Goal: Obtain resource: Obtain resource

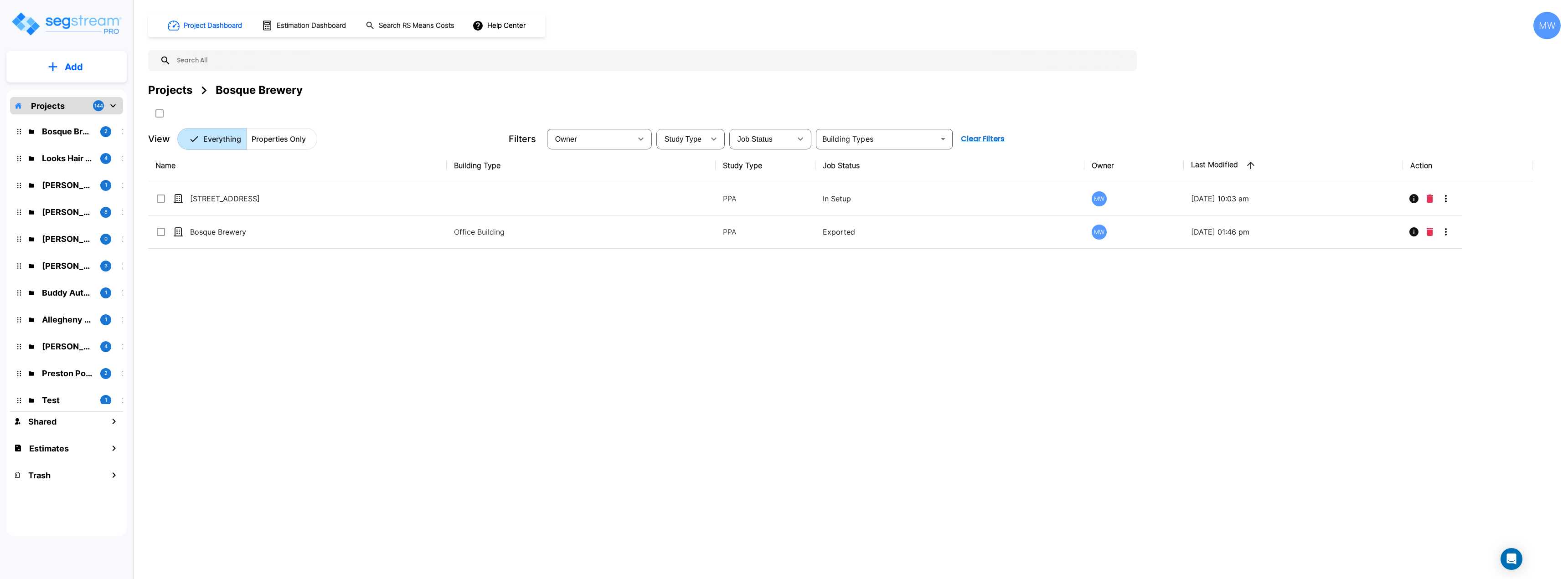
click at [1548, 23] on div "MW" at bounding box center [1547, 25] width 28 height 27
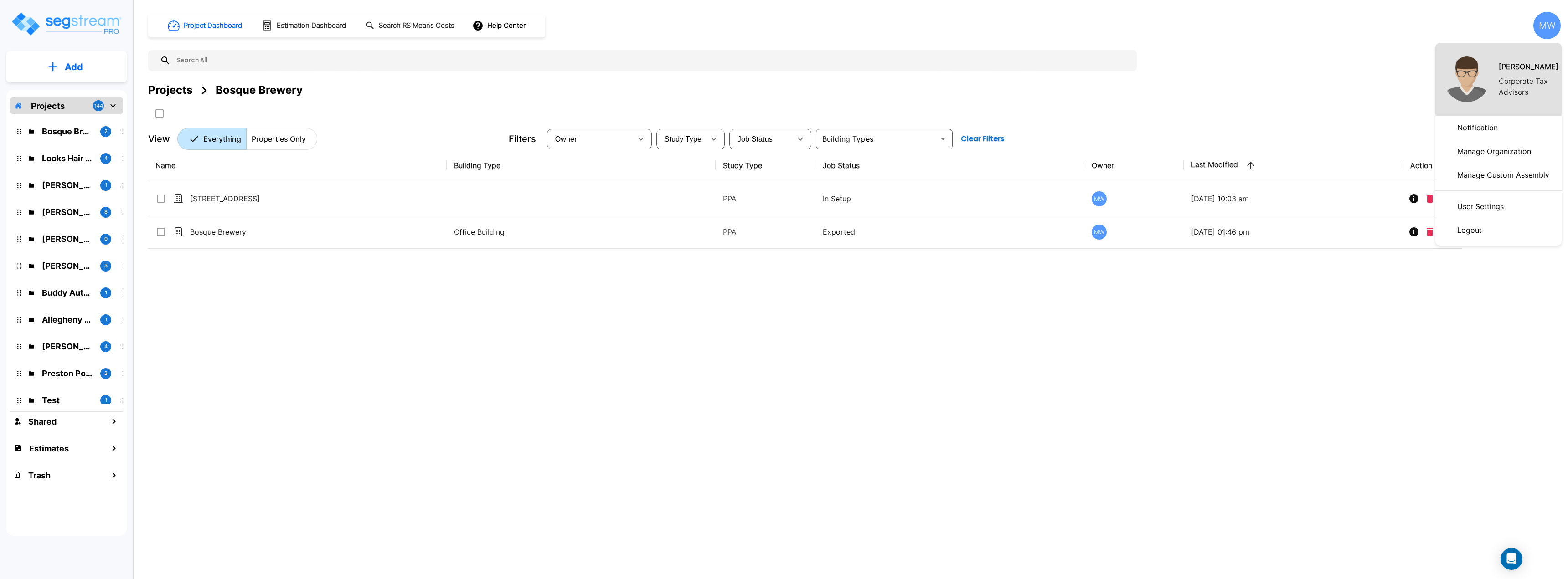
click at [1289, 82] on div at bounding box center [784, 289] width 1568 height 579
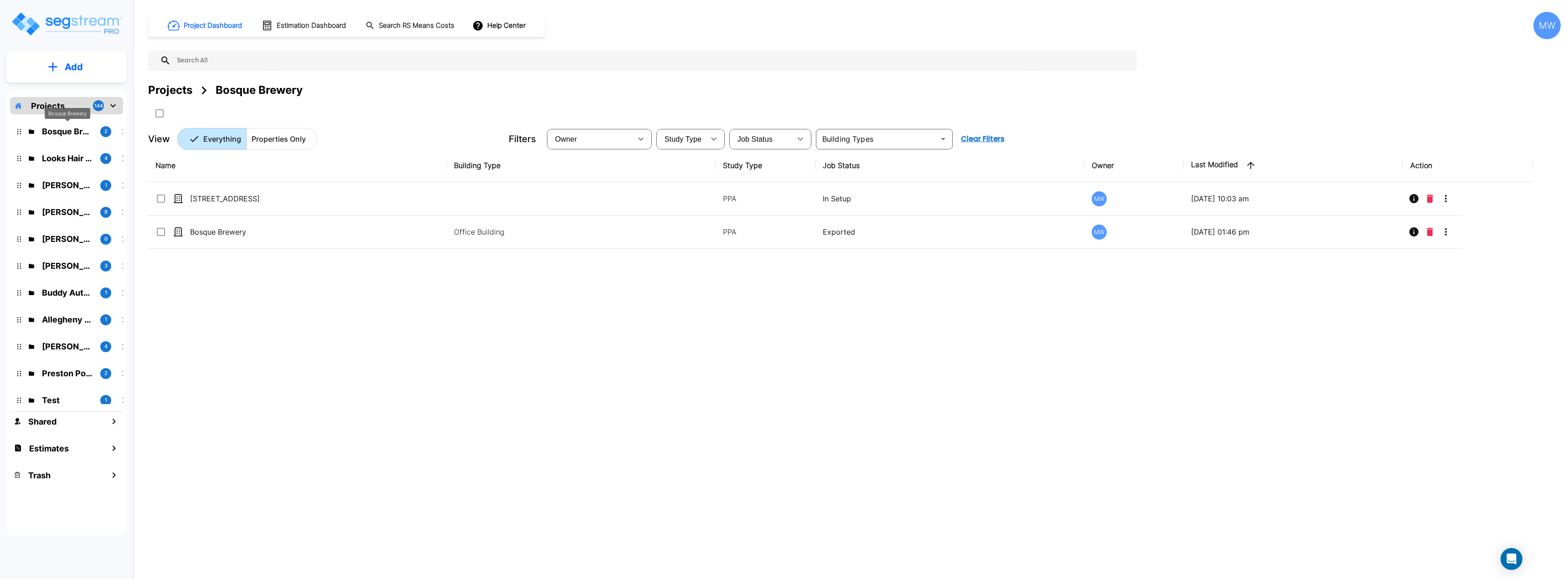
click at [82, 132] on p "Bosque Brewery" at bounding box center [67, 131] width 51 height 12
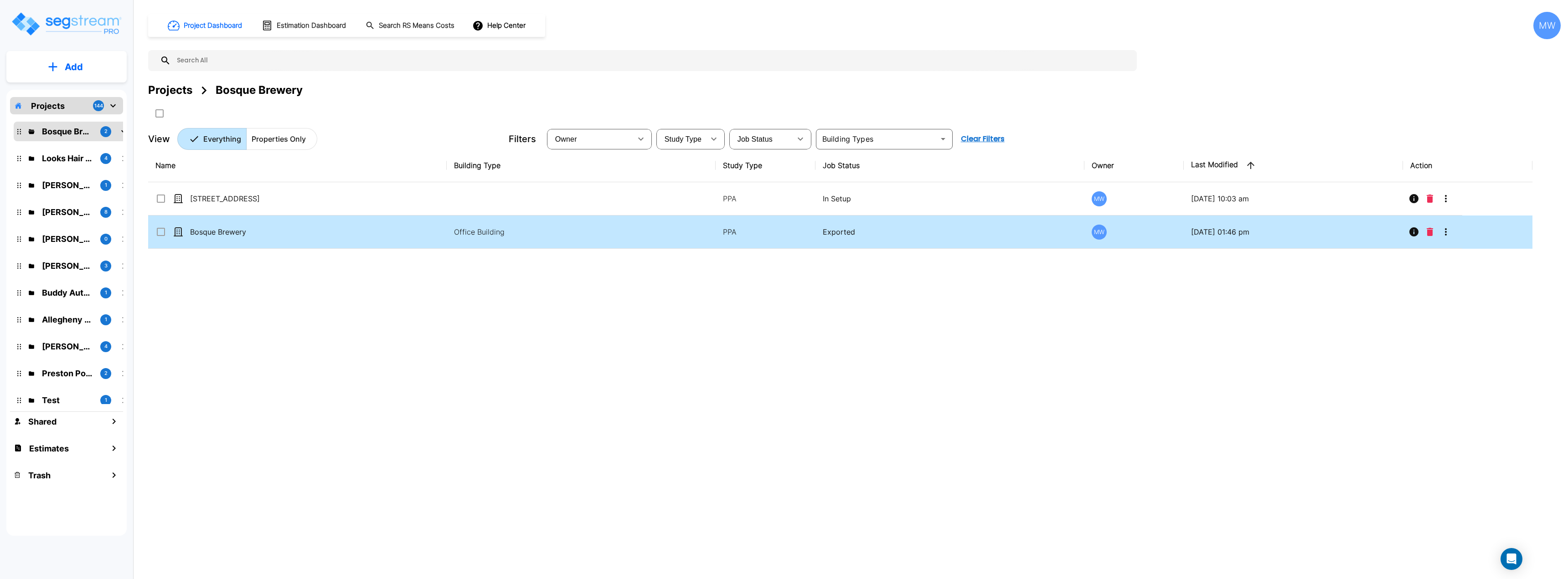
click at [425, 240] on td "Bosque Brewery" at bounding box center [297, 231] width 298 height 33
checkbox input "true"
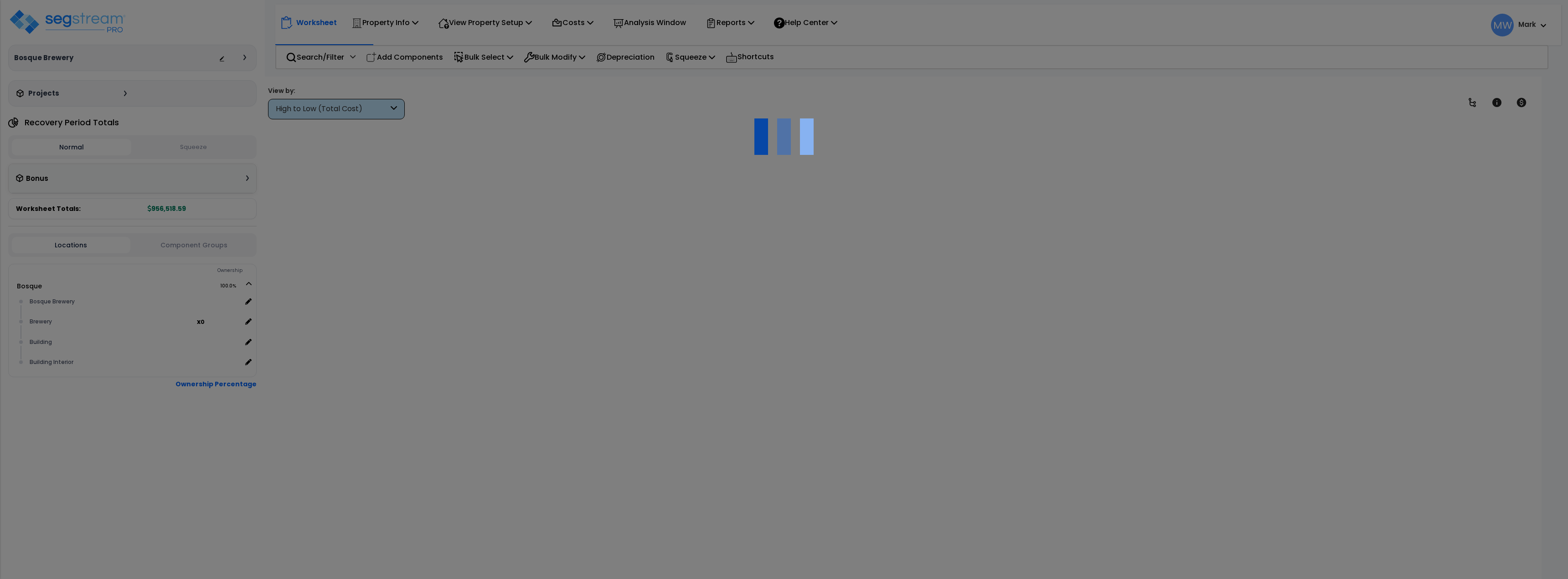
click at [745, 20] on div at bounding box center [784, 289] width 1568 height 579
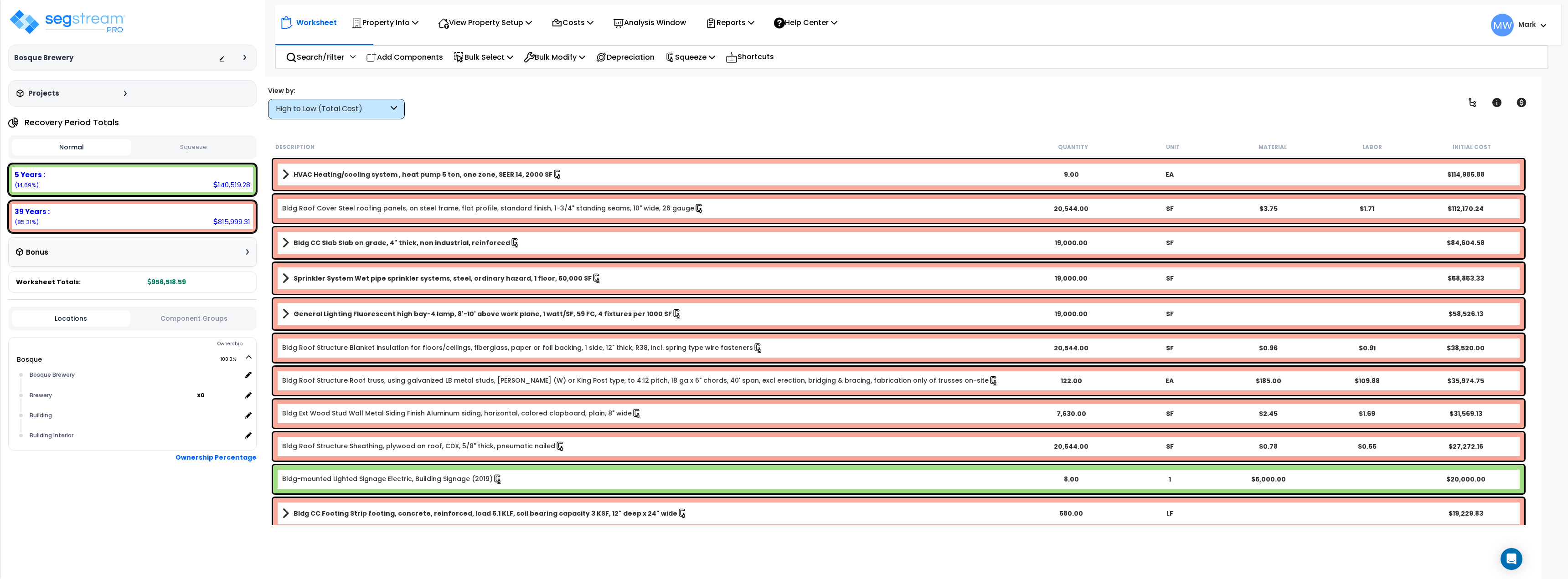
click at [745, 20] on p "Reports" at bounding box center [729, 22] width 49 height 12
click at [746, 43] on link "Get Report" at bounding box center [746, 43] width 91 height 19
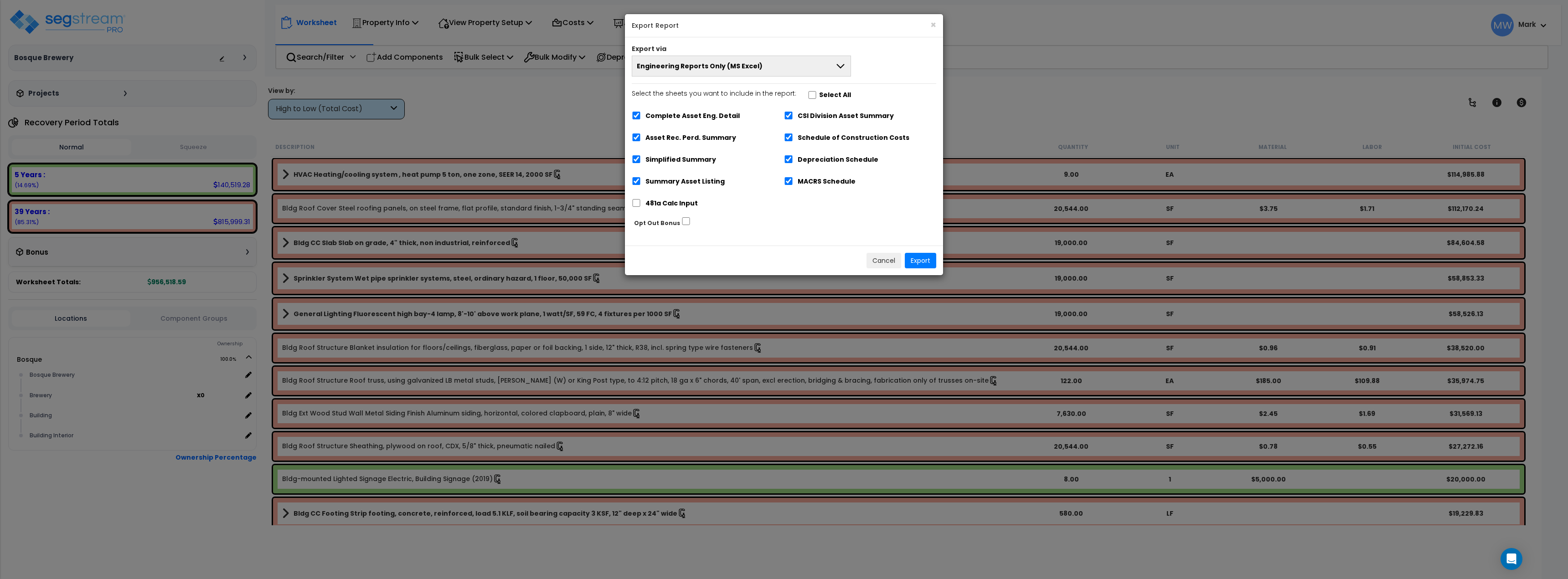
click at [699, 113] on label "Complete Asset Eng. Detail" at bounding box center [692, 116] width 94 height 11
click at [641, 113] on input "Complete Asset Eng. Detail" at bounding box center [636, 115] width 9 height 8
checkbox input "false"
click at [784, 109] on div "CSI Division Asset Summary" at bounding box center [860, 115] width 153 height 18
click at [831, 121] on div "CSI Division Asset Summary" at bounding box center [860, 115] width 153 height 18
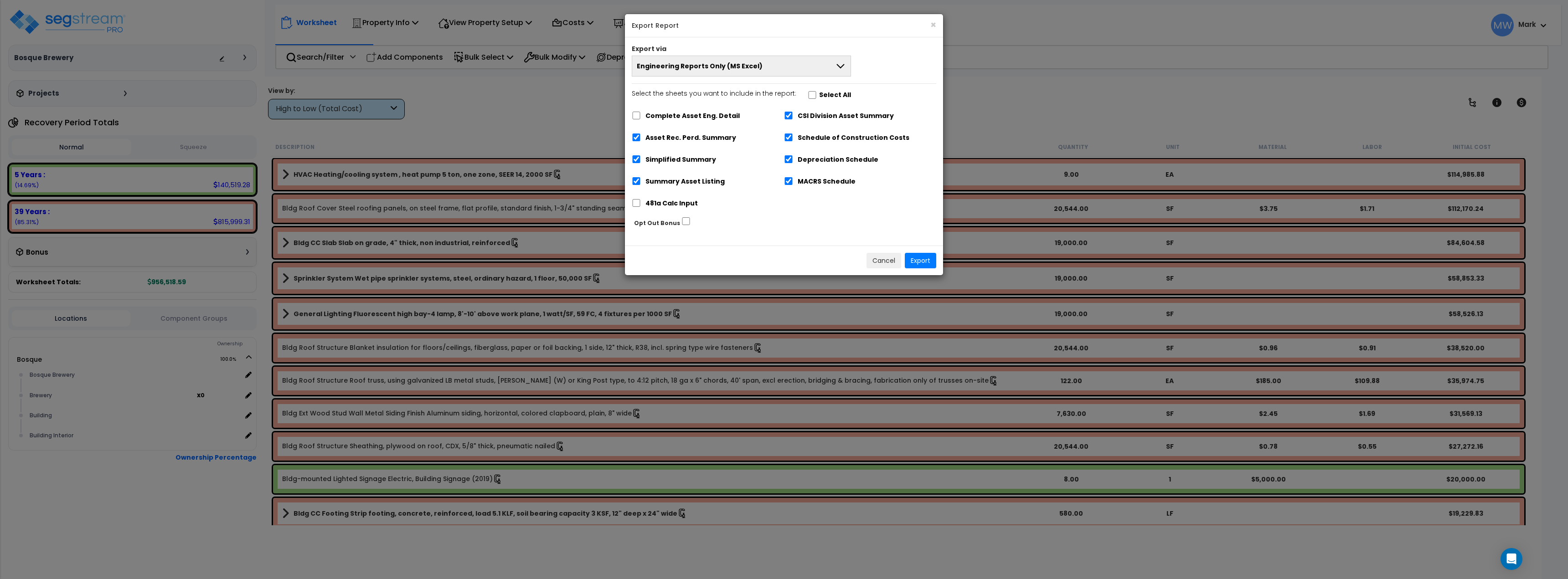
click at [831, 137] on label "Schedule of Construction Costs" at bounding box center [854, 137] width 112 height 11
click at [793, 137] on input "Schedule of Construction Costs" at bounding box center [788, 137] width 9 height 8
checkbox input "false"
click at [717, 141] on label "Asset Rec. Perd. Summary" at bounding box center [689, 137] width 91 height 11
click at [800, 121] on label "CSI Division Asset Summary" at bounding box center [844, 116] width 96 height 11
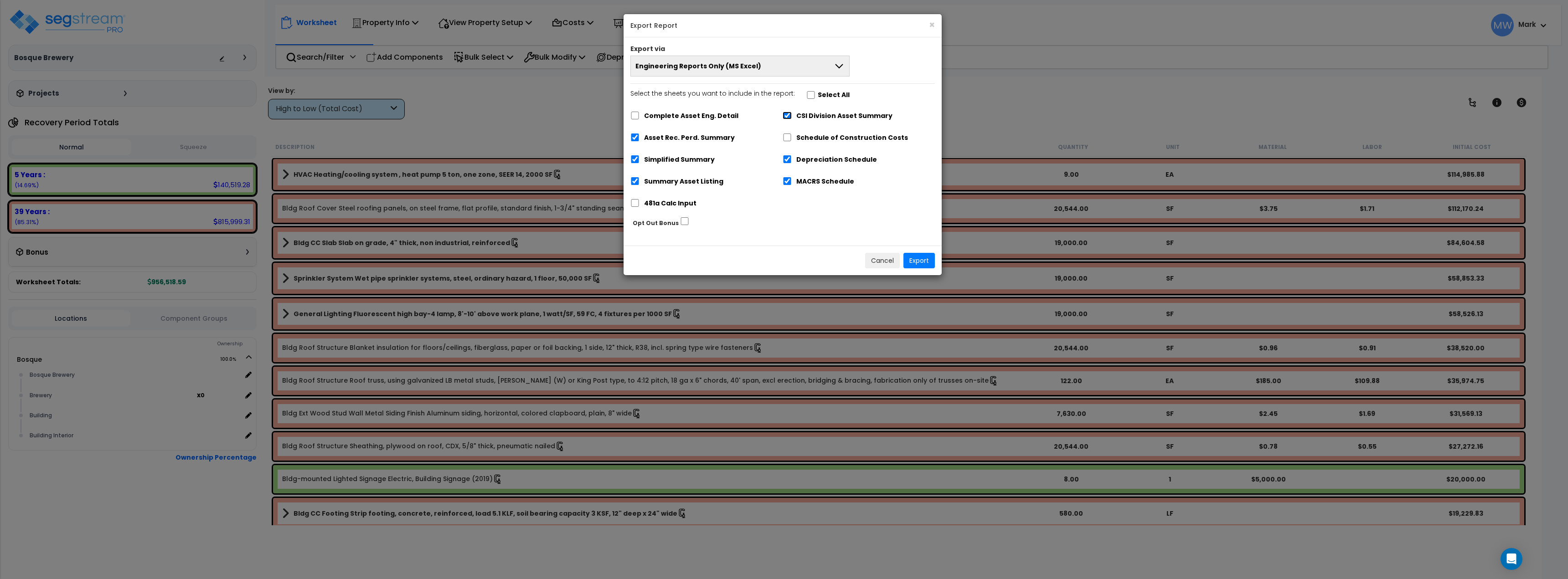
click at [792, 120] on input "CSI Division Asset Summary" at bounding box center [787, 115] width 9 height 8
checkbox input "false"
click at [664, 141] on label "Asset Rec. Perd. Summary" at bounding box center [689, 137] width 91 height 11
click at [640, 141] on input "Asset Rec. Perd. Summary" at bounding box center [634, 137] width 9 height 8
checkbox input "false"
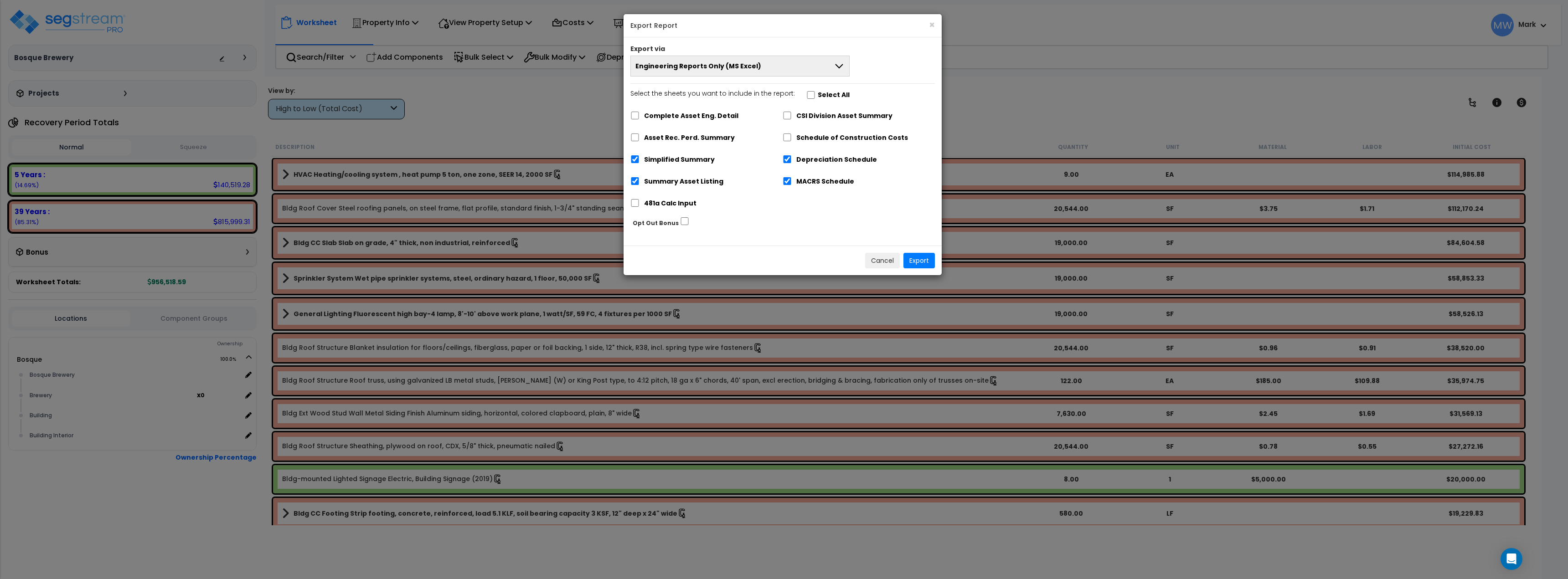
click at [669, 154] on label "Simplified Summary" at bounding box center [680, 160] width 71 height 11
click at [640, 155] on input "Simplified Summary" at bounding box center [634, 159] width 9 height 8
checkbox input "false"
click at [797, 179] on label "MACRS Schedule" at bounding box center [824, 182] width 58 height 11
click at [792, 179] on input "MACRS Schedule" at bounding box center [787, 181] width 9 height 8
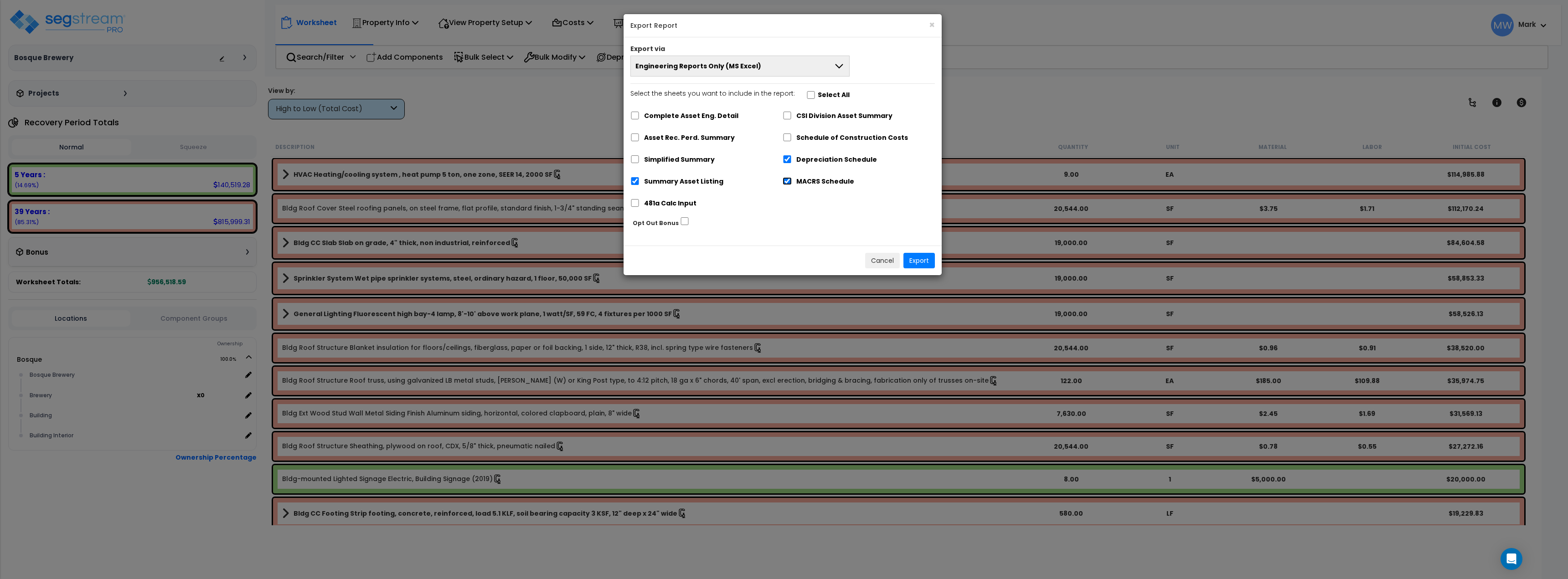
checkbox input "false"
click at [652, 174] on div "Summary Asset Listing" at bounding box center [706, 181] width 153 height 18
click at [679, 180] on label "Summary Asset Listing" at bounding box center [683, 182] width 79 height 11
click at [640, 180] on input "Summary Asset Listing" at bounding box center [634, 181] width 9 height 8
checkbox input "false"
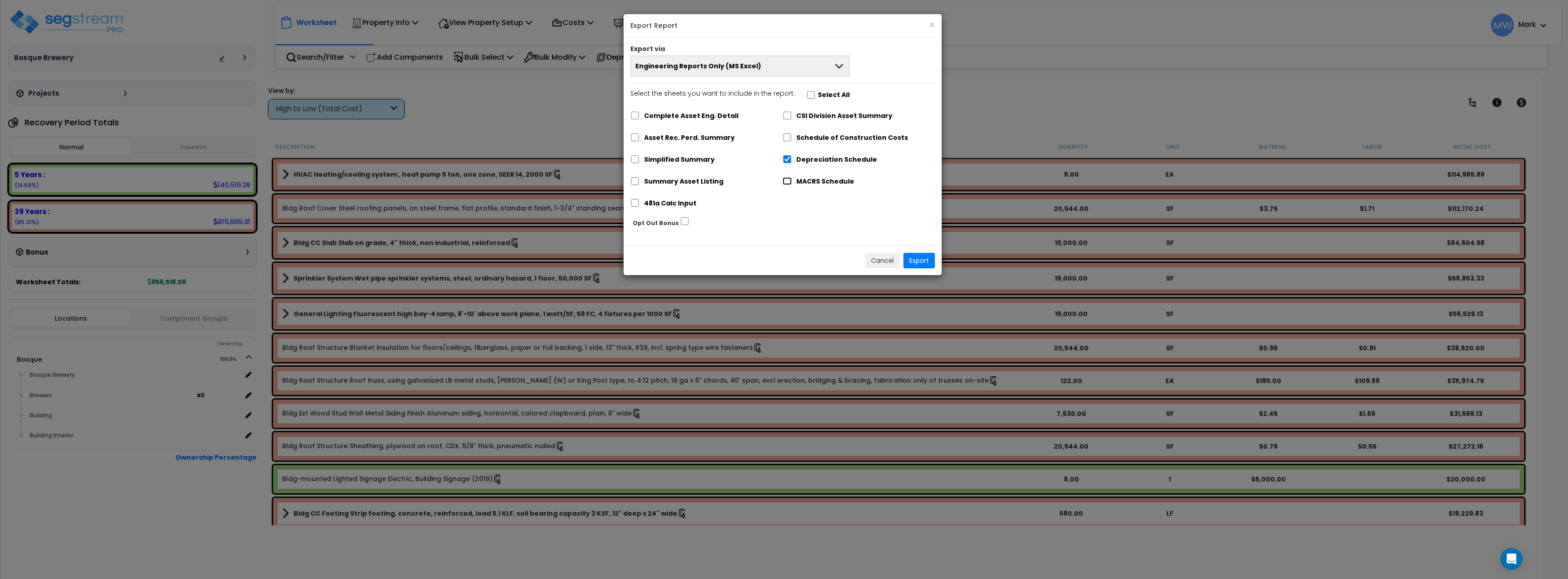
click at [784, 184] on input "MACRS Schedule" at bounding box center [787, 181] width 9 height 8
checkbox input "true"
click at [921, 262] on button "Export" at bounding box center [918, 260] width 31 height 15
